Goal: Transaction & Acquisition: Subscribe to service/newsletter

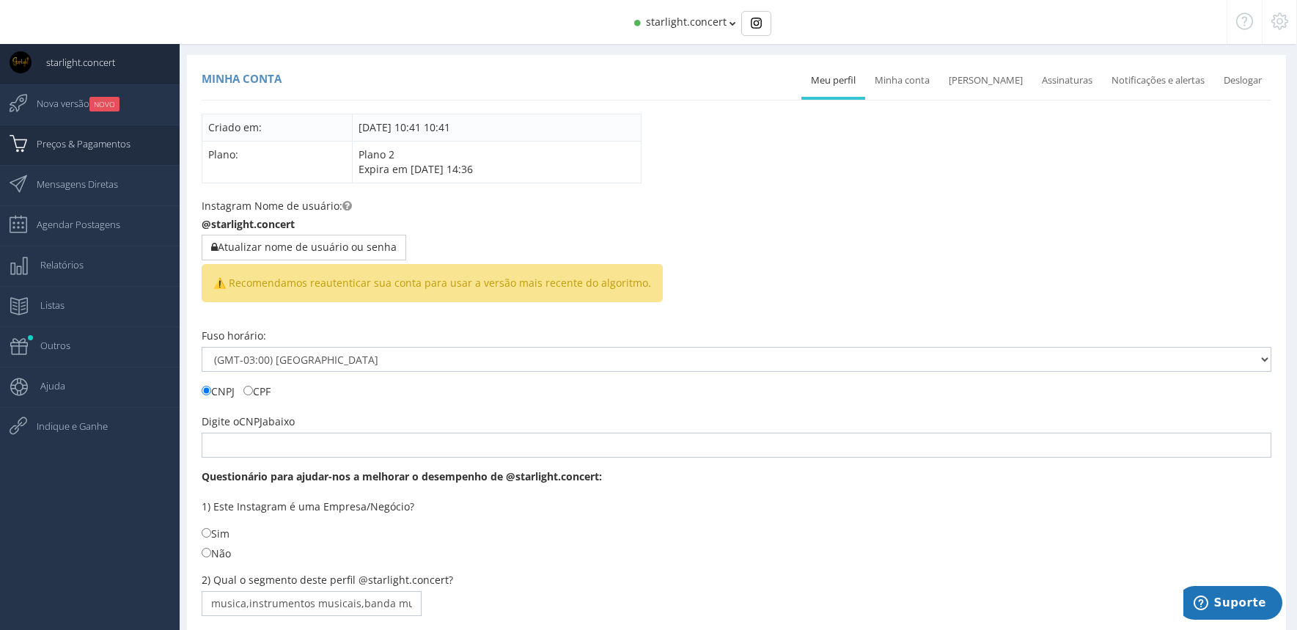
click at [112, 144] on span "Preços & Pagamentos" at bounding box center [76, 143] width 108 height 37
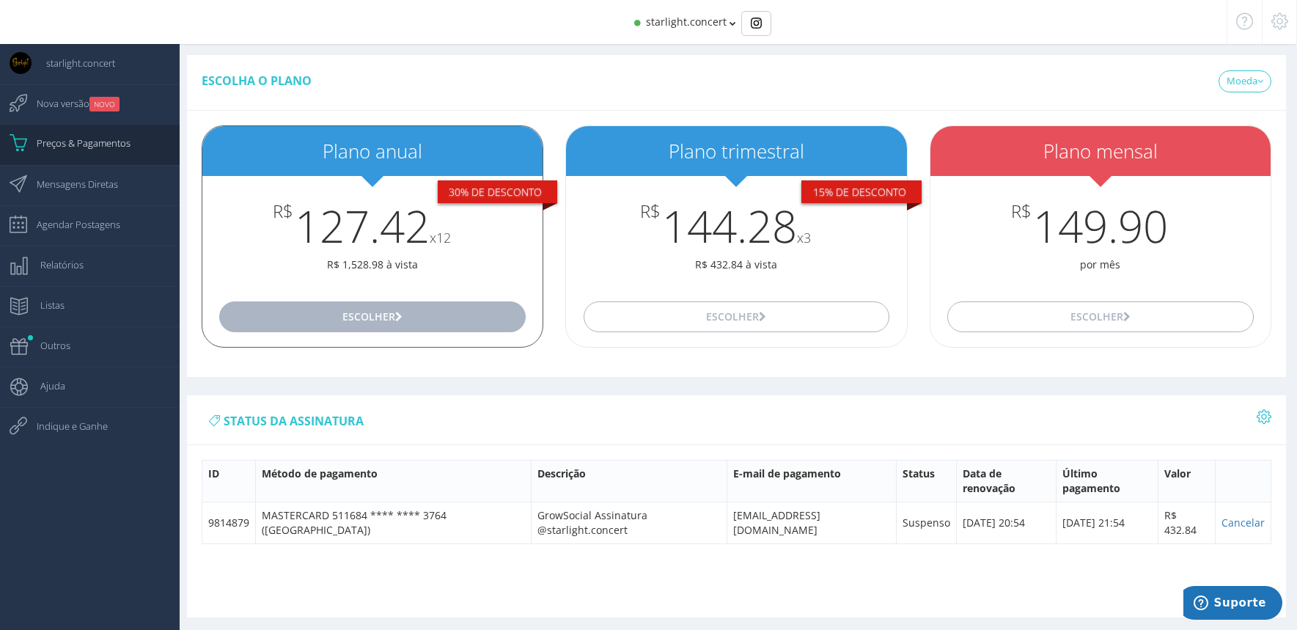
scroll to position [92, 0]
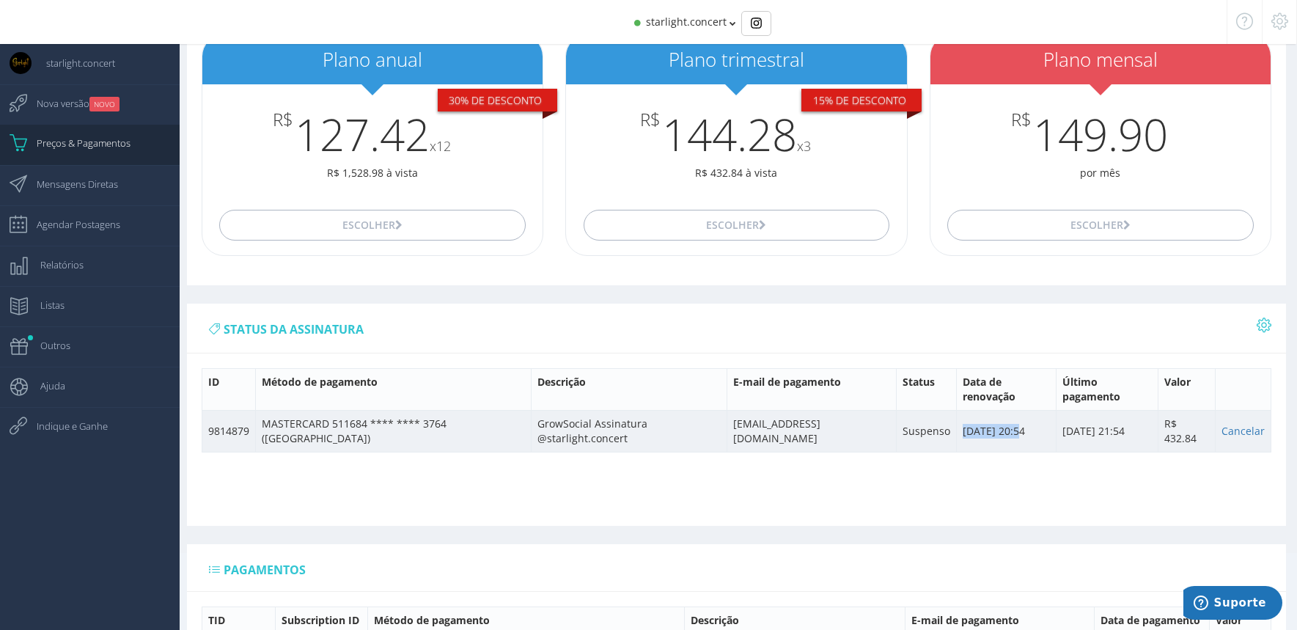
drag, startPoint x: 935, startPoint y: 408, endPoint x: 996, endPoint y: 405, distance: 61.0
click at [996, 410] on td "[DATE] 20:54" at bounding box center [1006, 431] width 100 height 42
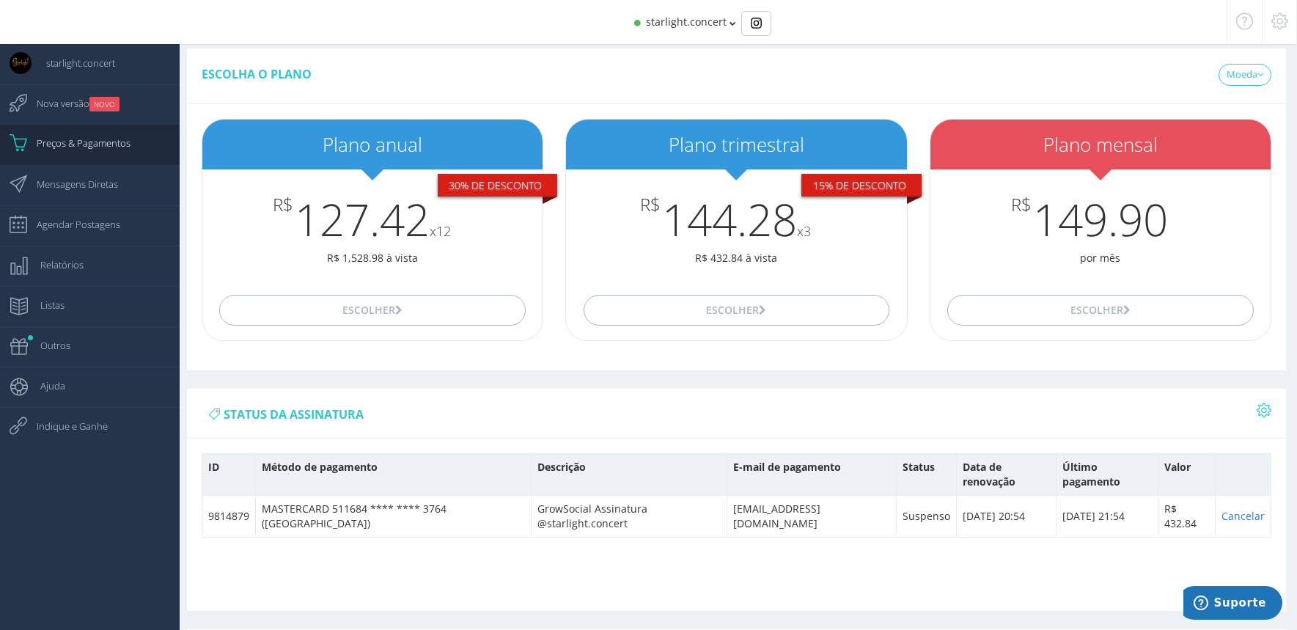
scroll to position [10, 0]
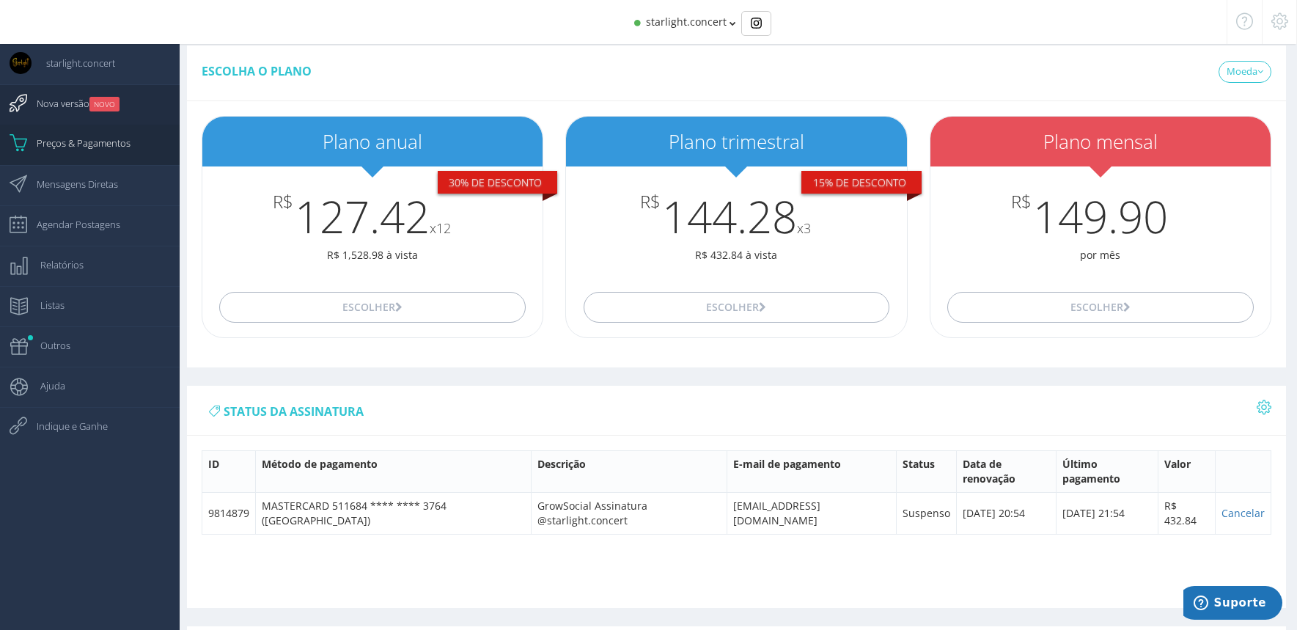
click at [114, 103] on small "NOVO" at bounding box center [104, 104] width 30 height 15
